Goal: Find specific page/section: Find specific page/section

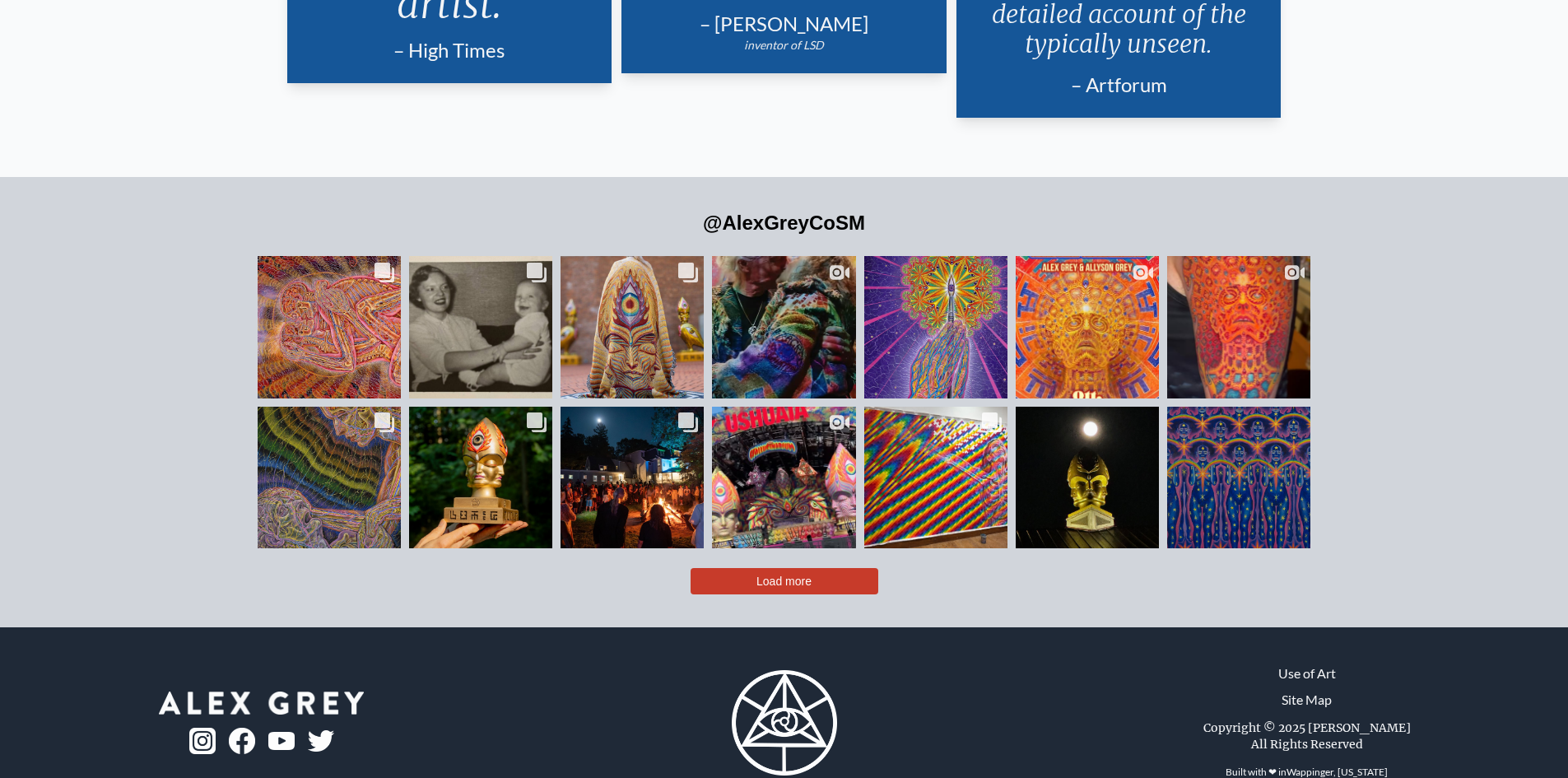
scroll to position [4084, 0]
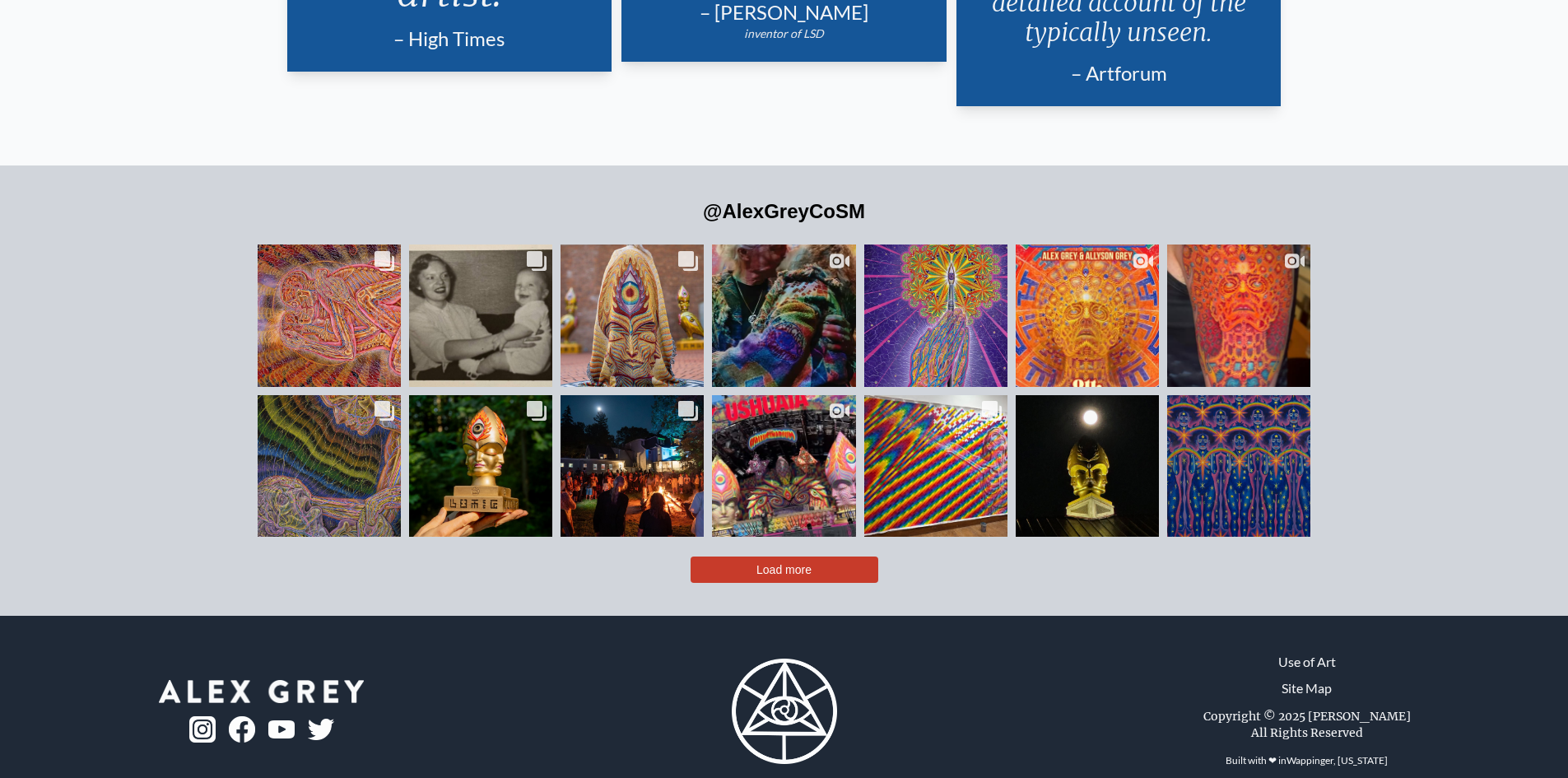
click at [754, 557] on button "Load more" at bounding box center [784, 570] width 188 height 27
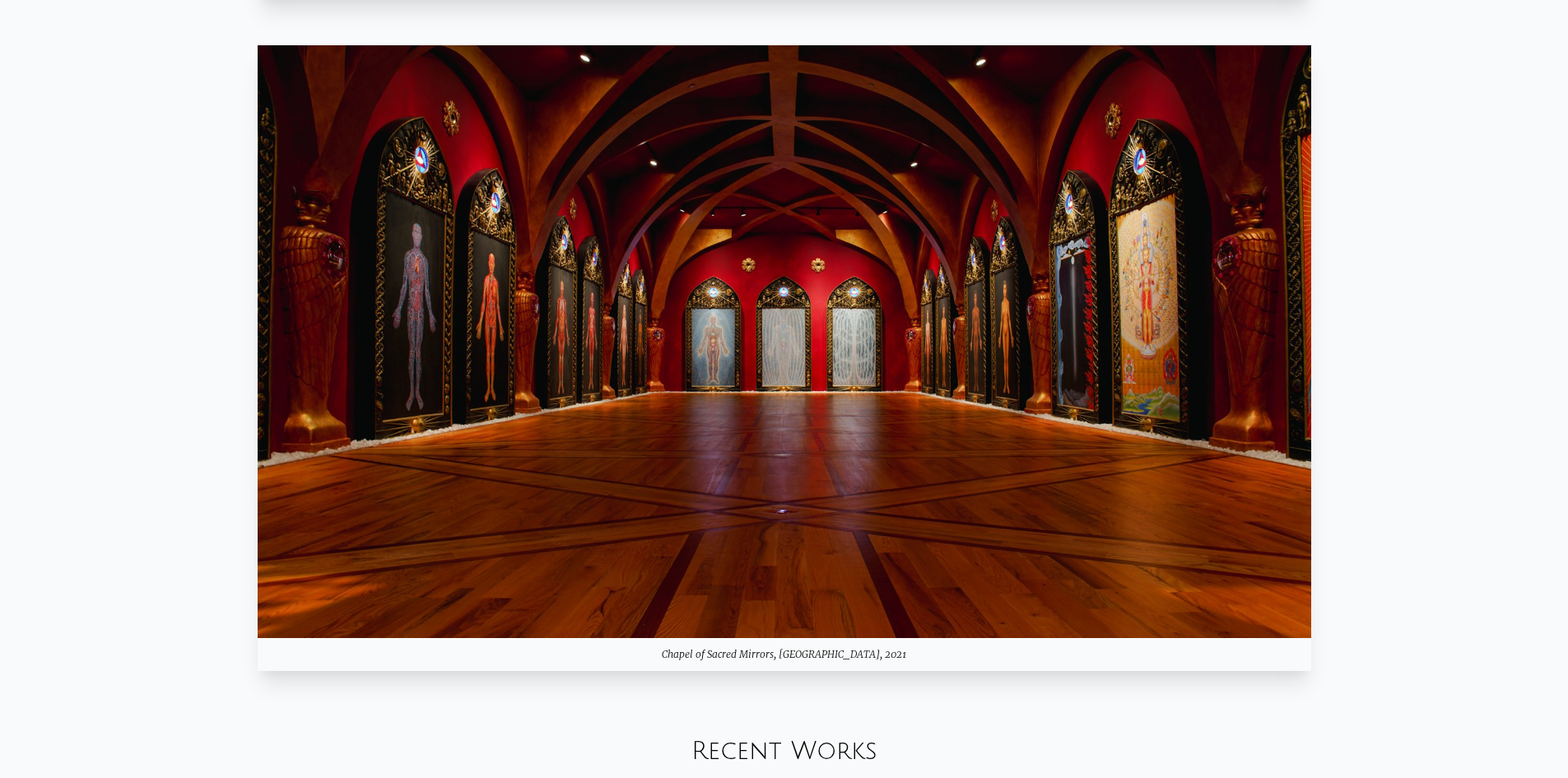
scroll to position [1647, 0]
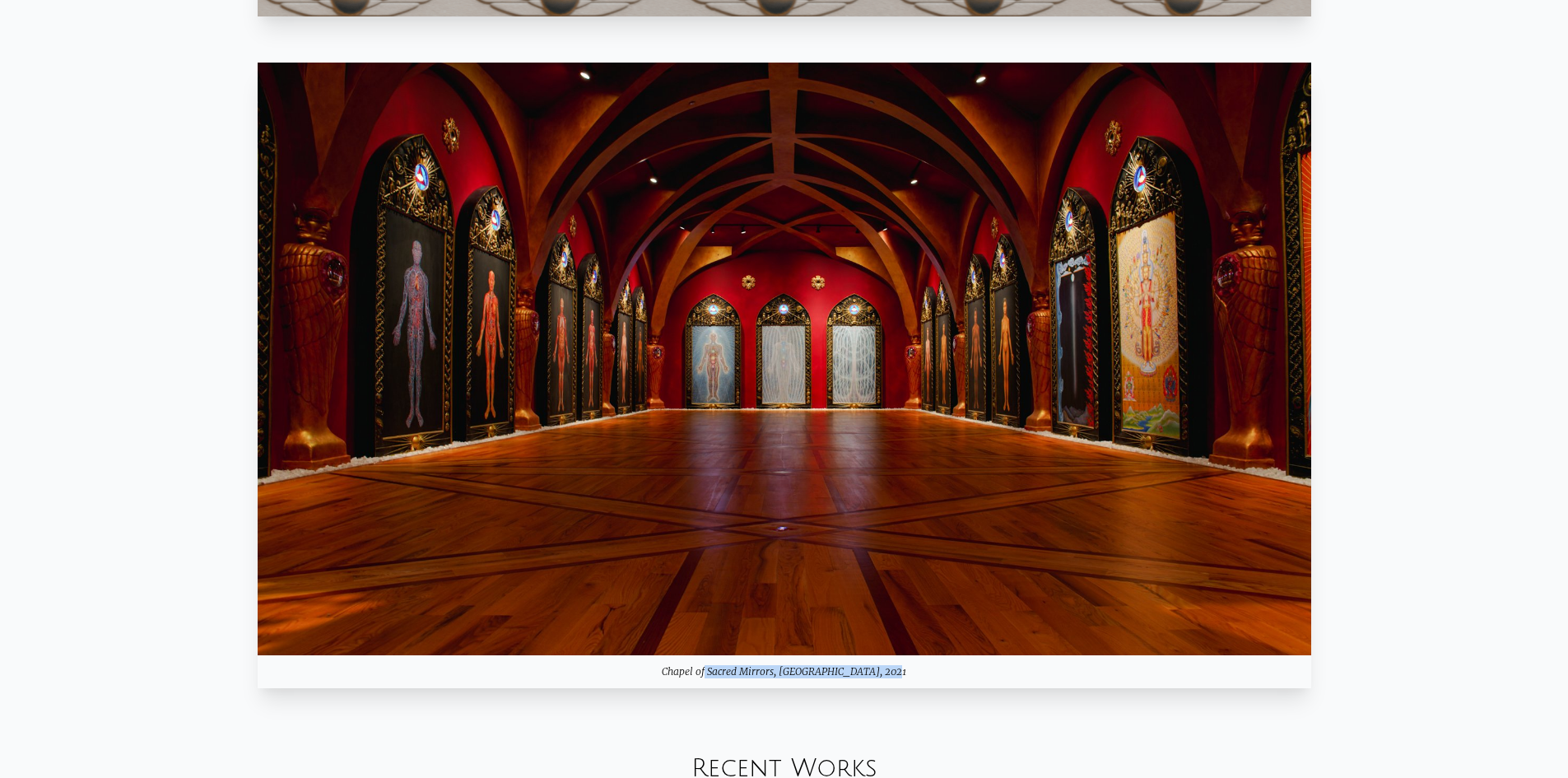
drag, startPoint x: 692, startPoint y: 673, endPoint x: 892, endPoint y: 666, distance: 200.1
click at [892, 666] on div "Chapel of Sacred Mirrors, [GEOGRAPHIC_DATA], 2021" at bounding box center [784, 672] width 1054 height 33
copy div "Chapel of Sacred Mirrors, [GEOGRAPHIC_DATA], 2021"
click at [887, 681] on div "Chapel of Sacred Mirrors, [GEOGRAPHIC_DATA], 2021" at bounding box center [784, 672] width 1054 height 33
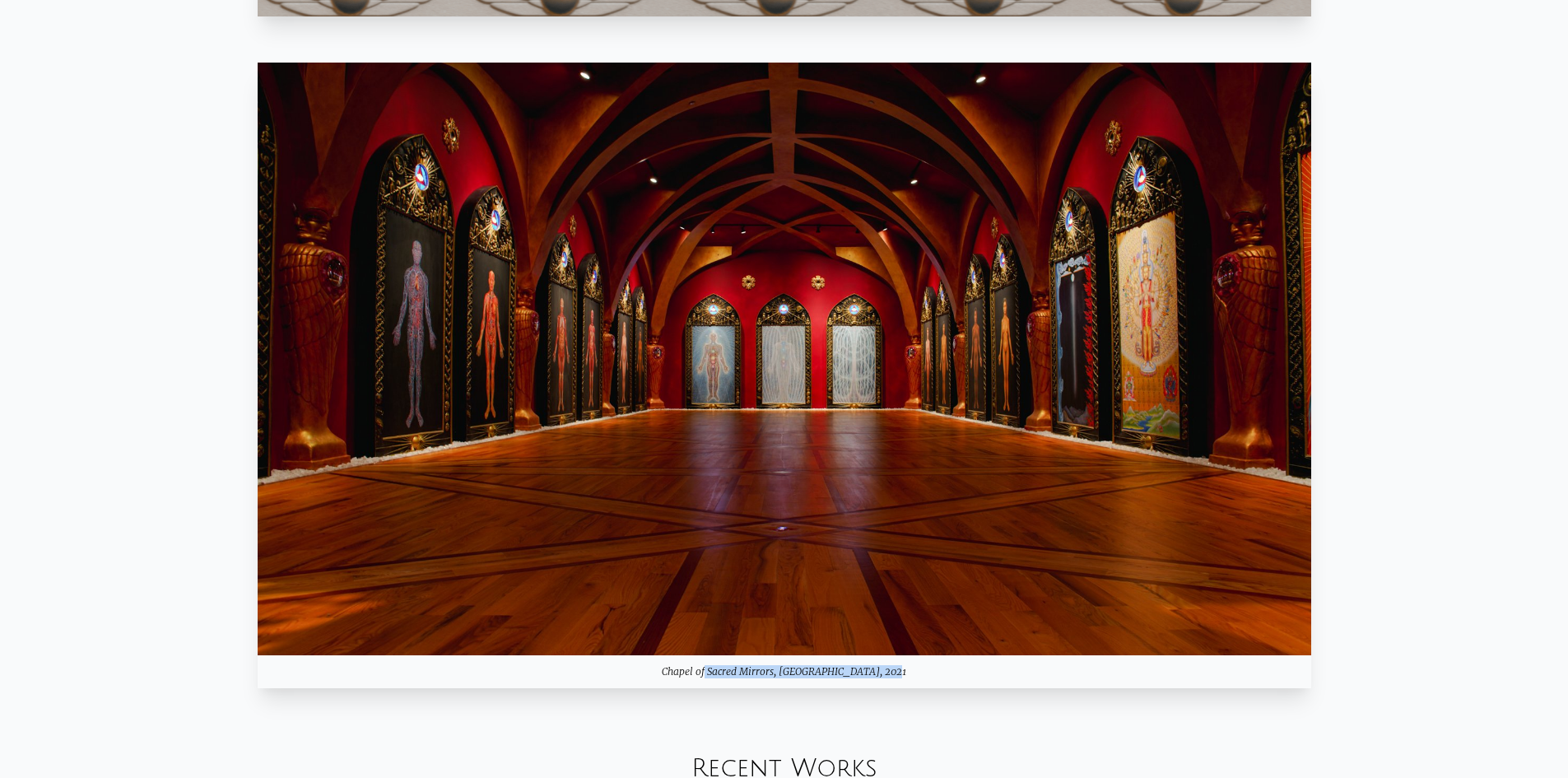
drag, startPoint x: 889, startPoint y: 667, endPoint x: 681, endPoint y: 687, distance: 209.0
click at [681, 687] on div "Chapel of Sacred Mirrors, [GEOGRAPHIC_DATA], 2021" at bounding box center [784, 672] width 1054 height 33
copy div "Chapel of Sacred Mirrors, [GEOGRAPHIC_DATA], 2021"
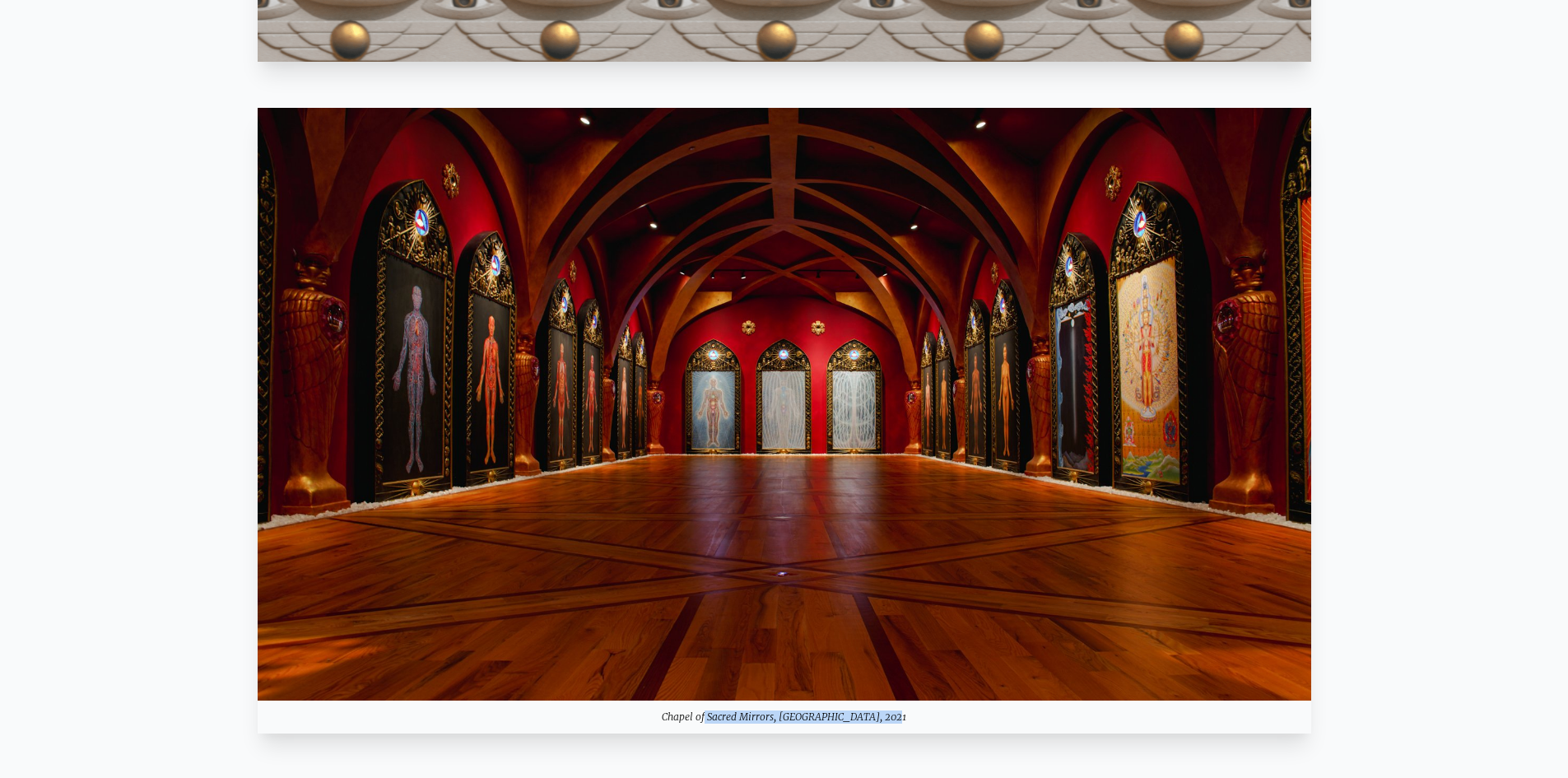
scroll to position [1564, 0]
